Goal: Task Accomplishment & Management: Use online tool/utility

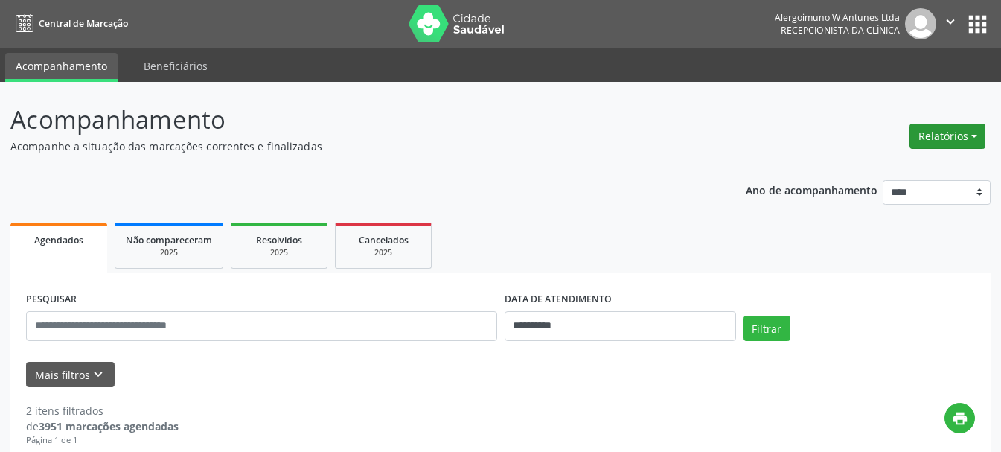
click at [953, 141] on button "Relatórios" at bounding box center [948, 136] width 76 height 25
click at [878, 164] on link "Agendamentos" at bounding box center [906, 168] width 160 height 21
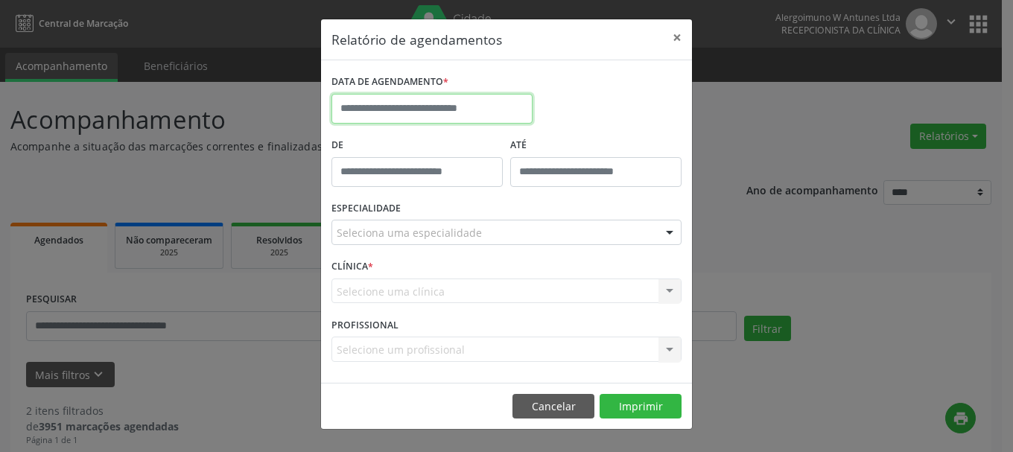
click at [415, 112] on input "text" at bounding box center [431, 109] width 201 height 30
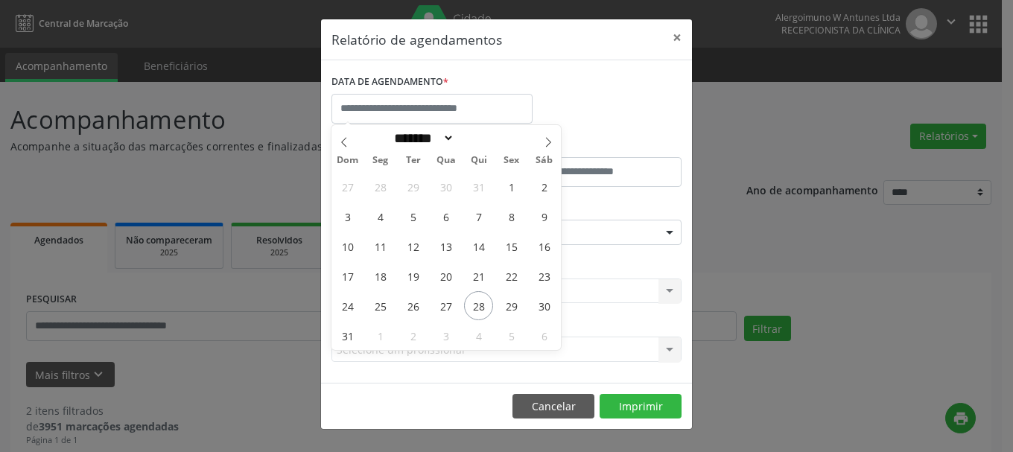
click at [496, 307] on div "27 28 29 30 31 1 2 3 4 5 6 7 8 9 10 11 12 13 14 15 16 17 18 19 20 21 22 23 24 2…" at bounding box center [445, 260] width 229 height 179
click at [479, 302] on span "28" at bounding box center [478, 305] width 29 height 29
type input "**********"
click at [479, 302] on span "28" at bounding box center [478, 305] width 29 height 29
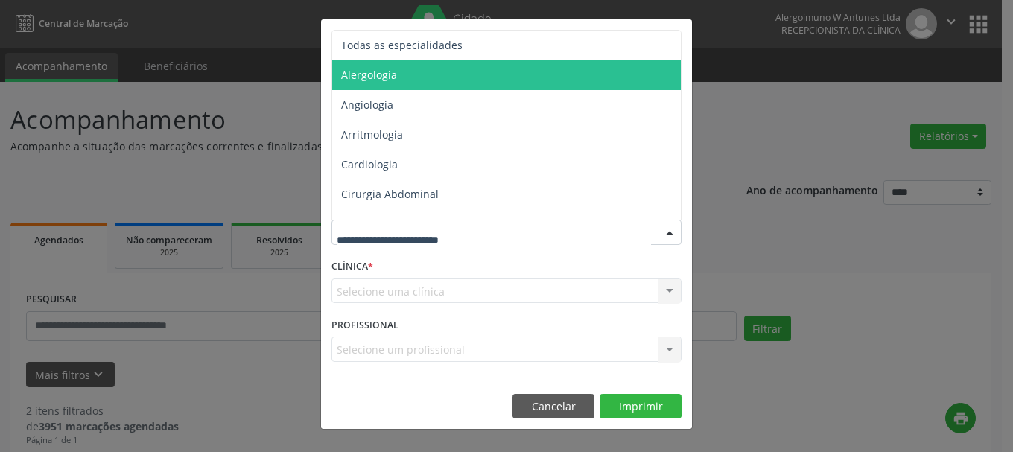
click at [393, 77] on span "Alergologia" at bounding box center [369, 75] width 56 height 14
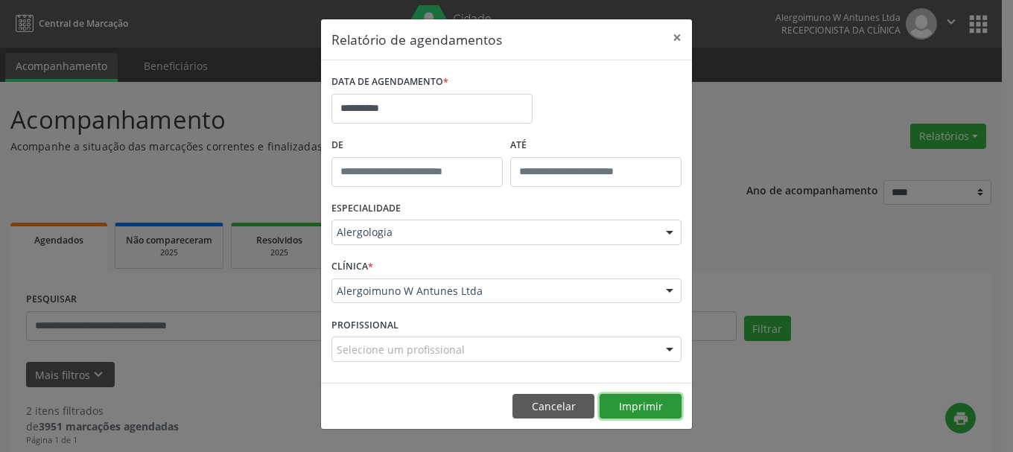
click at [618, 406] on button "Imprimir" at bounding box center [640, 406] width 82 height 25
click at [674, 36] on button "×" at bounding box center [677, 37] width 30 height 36
